Goal: Task Accomplishment & Management: Manage account settings

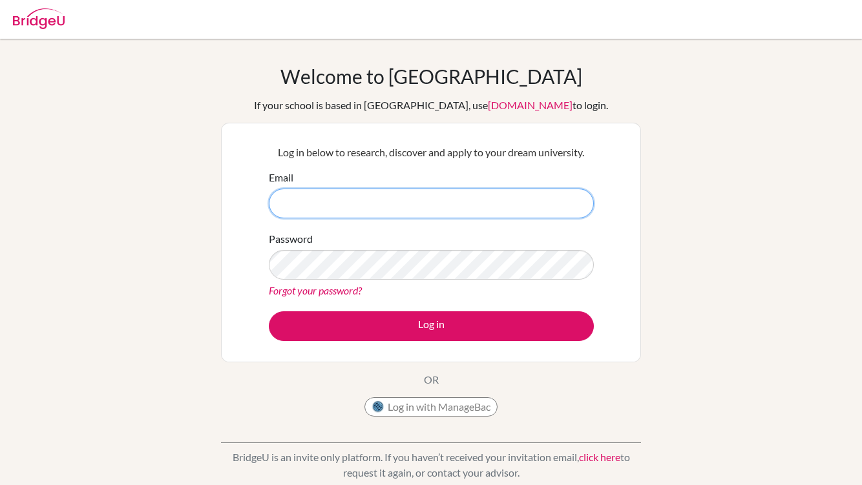
click at [396, 202] on input "Email" at bounding box center [431, 204] width 325 height 30
type input "[EMAIL_ADDRESS][DOMAIN_NAME]"
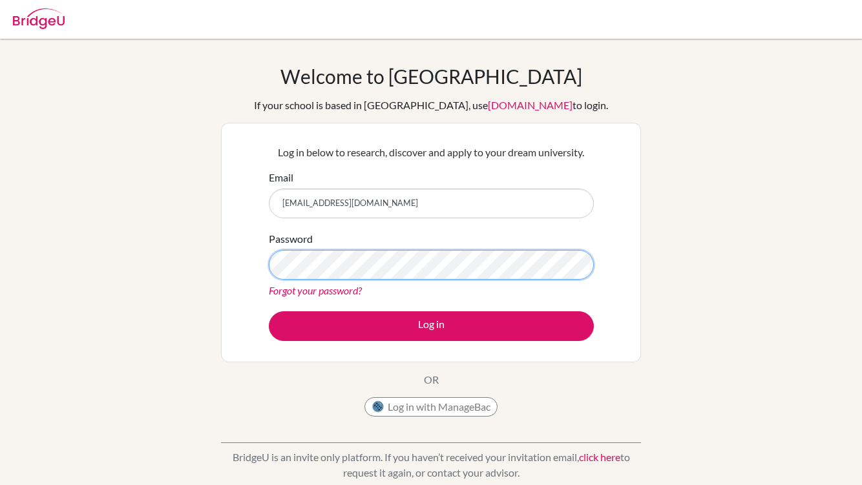
click at [431, 326] on button "Log in" at bounding box center [431, 326] width 325 height 30
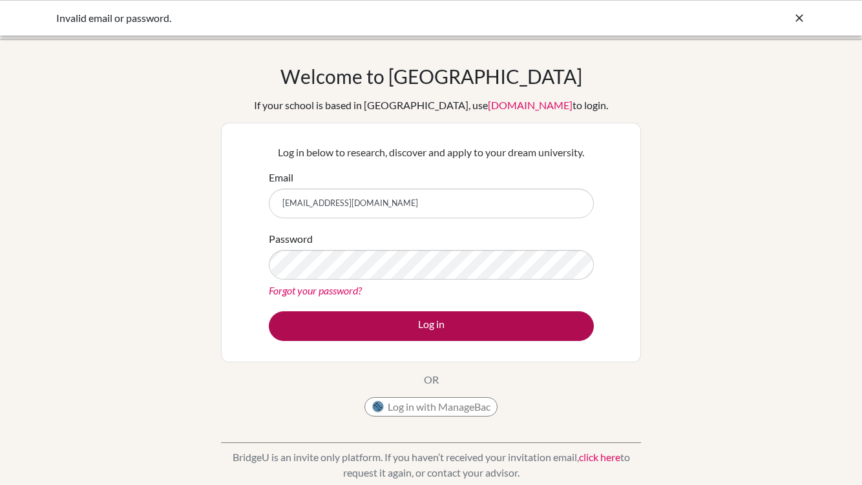
click at [406, 326] on button "Log in" at bounding box center [431, 326] width 325 height 30
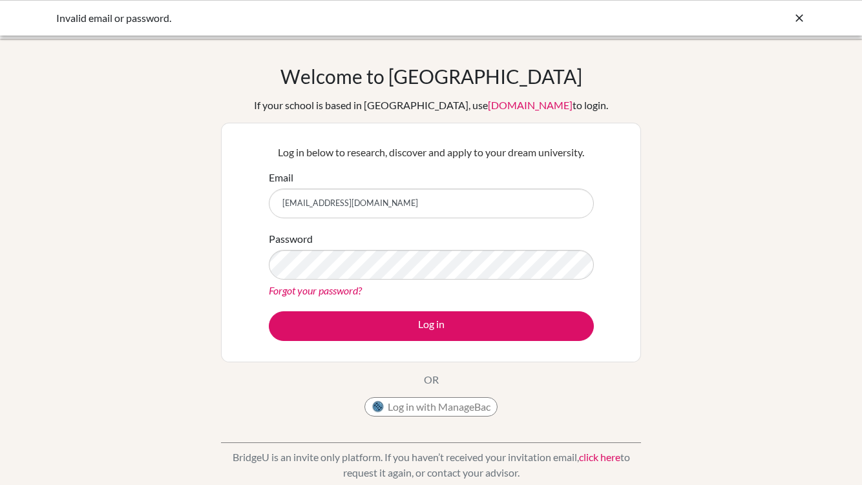
click at [644, 232] on div "Welcome to [GEOGRAPHIC_DATA] If your school is based in [GEOGRAPHIC_DATA], use …" at bounding box center [431, 276] width 862 height 423
drag, startPoint x: 389, startPoint y: 203, endPoint x: 248, endPoint y: 203, distance: 140.9
click at [248, 203] on div "Log in below to research, discover and apply to your dream university. Email [E…" at bounding box center [431, 243] width 420 height 240
type input "[EMAIL_ADDRESS][DOMAIN_NAME]"
click at [431, 326] on button "Log in" at bounding box center [431, 326] width 325 height 30
